Goal: Task Accomplishment & Management: Complete application form

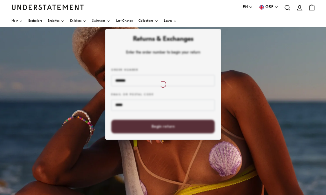
scroll to position [38, 0]
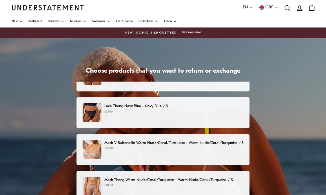
scroll to position [58, 0]
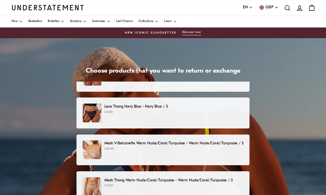
click at [224, 152] on div "Mesh V-Balconette Warm Nude/Coral/Turquoise - Warm Nude/Coral/Turquoise / S £40…" at bounding box center [163, 149] width 161 height 19
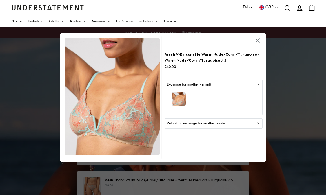
click at [233, 91] on div "button" at bounding box center [213, 100] width 93 height 25
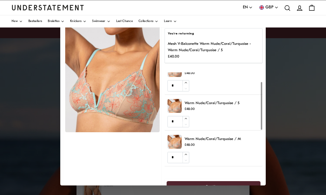
scroll to position [19, 0]
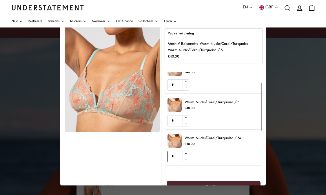
type input "*"
click at [185, 152] on icon "button" at bounding box center [186, 154] width 4 height 4
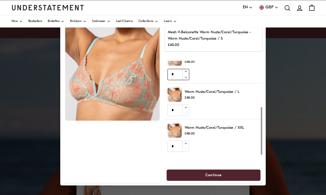
scroll to position [11, 0]
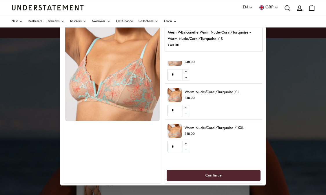
click at [215, 174] on span "Continue" at bounding box center [213, 175] width 17 height 11
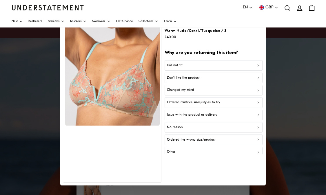
scroll to position [6, 0]
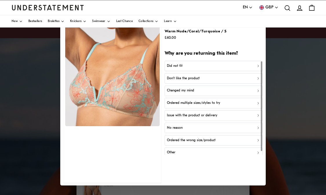
click at [206, 66] on div "Did not fit" at bounding box center [213, 66] width 93 height 6
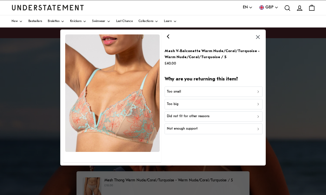
click at [203, 114] on p "Did not fit for other reasons" at bounding box center [188, 117] width 43 height 6
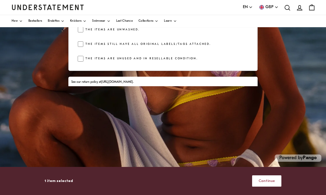
scroll to position [134, 0]
click at [263, 181] on span "Continue" at bounding box center [266, 181] width 17 height 11
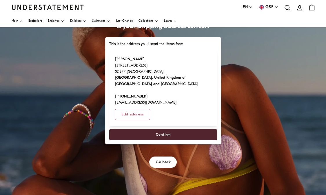
scroll to position [45, 0]
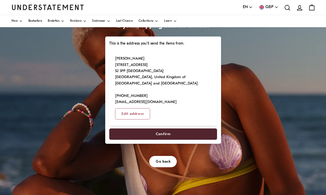
click at [170, 140] on span "Confirm" at bounding box center [162, 134] width 15 height 11
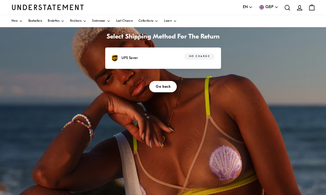
scroll to position [17, 0]
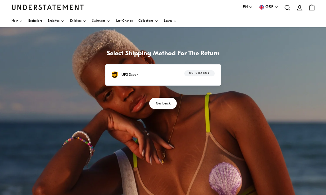
click at [210, 76] on span "No charge" at bounding box center [199, 74] width 21 height 6
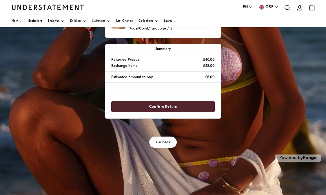
scroll to position [134, 0]
click at [208, 112] on span "Confirm Return" at bounding box center [163, 106] width 91 height 11
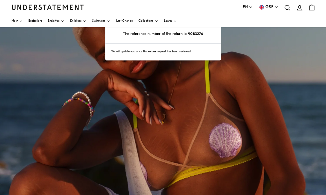
scroll to position [55, 0]
